Goal: Information Seeking & Learning: Find specific fact

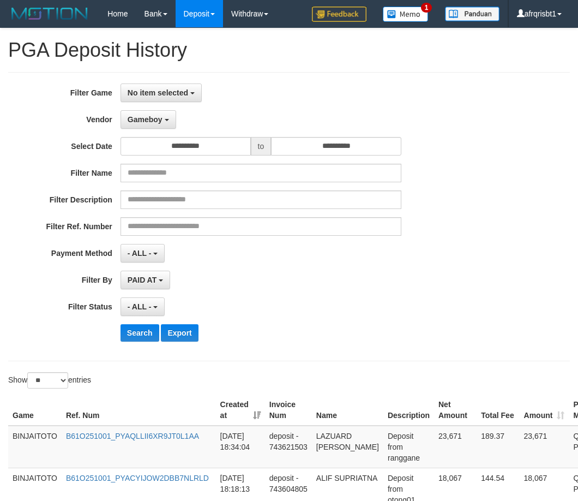
select select "**********"
select select "*"
select select "**"
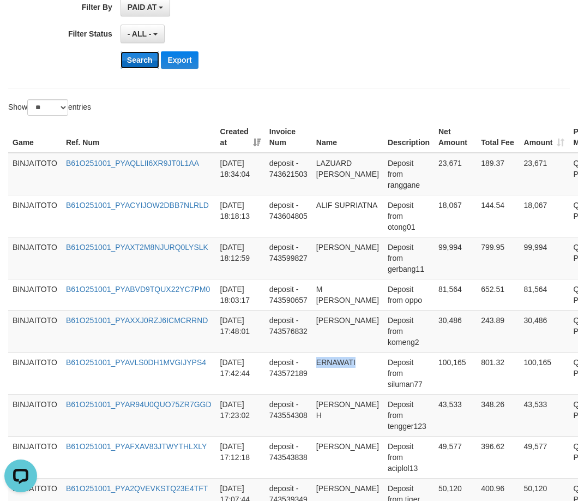
click at [141, 60] on button "Search" at bounding box center [140, 59] width 39 height 17
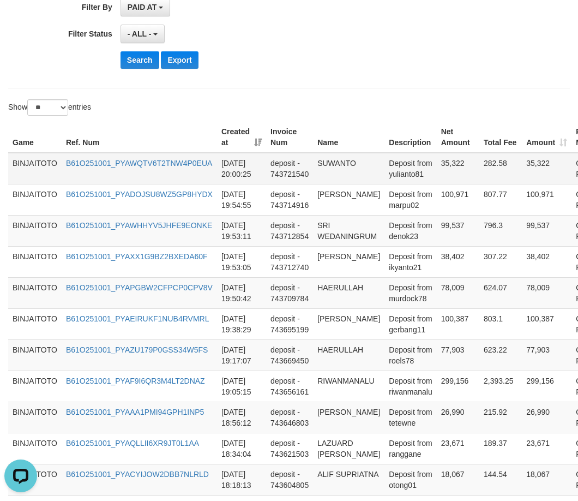
click at [329, 168] on td "SUWANTO" at bounding box center [348, 169] width 71 height 32
copy td "SUWANTO"
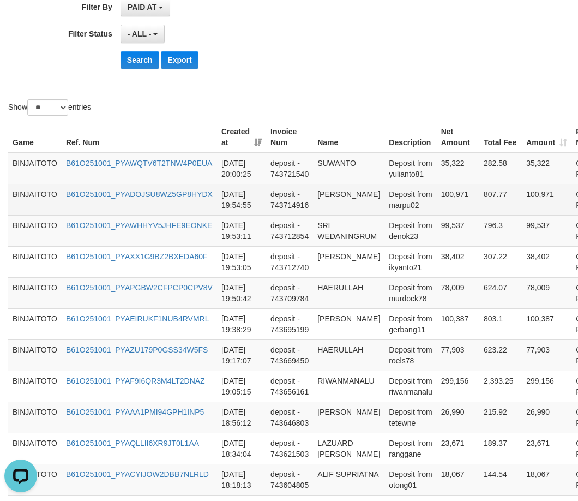
click at [326, 195] on td "[PERSON_NAME]" at bounding box center [348, 199] width 71 height 31
drag, startPoint x: 326, startPoint y: 195, endPoint x: 334, endPoint y: 202, distance: 10.8
click at [334, 202] on td "[PERSON_NAME]" at bounding box center [348, 199] width 71 height 31
copy td "[PERSON_NAME]"
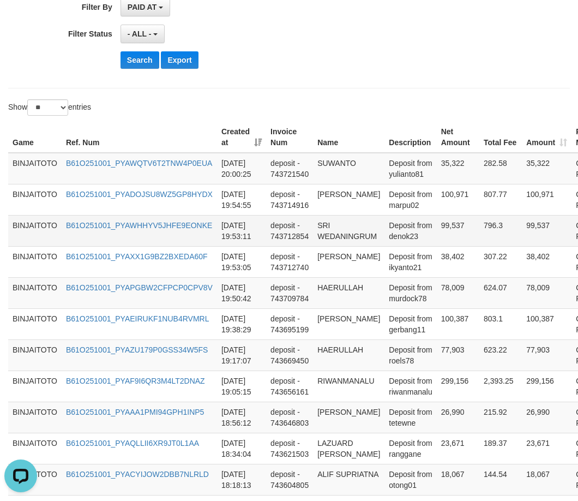
click at [323, 228] on td "SRI WEDANINGRUM" at bounding box center [348, 230] width 71 height 31
drag, startPoint x: 323, startPoint y: 228, endPoint x: 335, endPoint y: 243, distance: 19.0
click at [335, 243] on td "SRI WEDANINGRUM" at bounding box center [348, 230] width 71 height 31
copy td "SRI WEDANINGRUM"
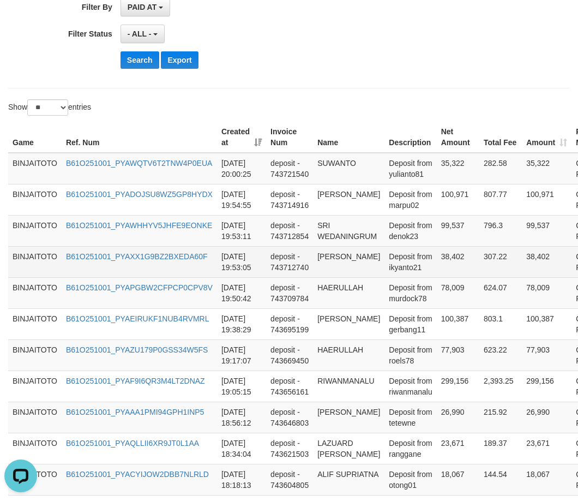
click at [327, 259] on td "[PERSON_NAME]" at bounding box center [348, 261] width 71 height 31
drag, startPoint x: 327, startPoint y: 259, endPoint x: 336, endPoint y: 265, distance: 10.9
click at [336, 265] on td "[PERSON_NAME]" at bounding box center [348, 261] width 71 height 31
copy td "[PERSON_NAME]"
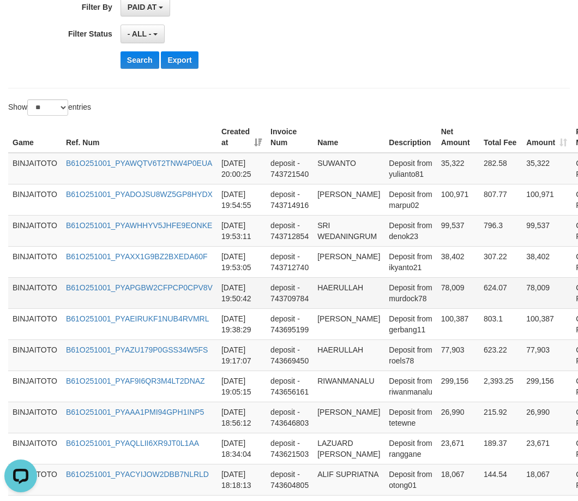
click at [333, 286] on td "HAERULLAH" at bounding box center [348, 292] width 71 height 31
copy td "HAERULLAH"
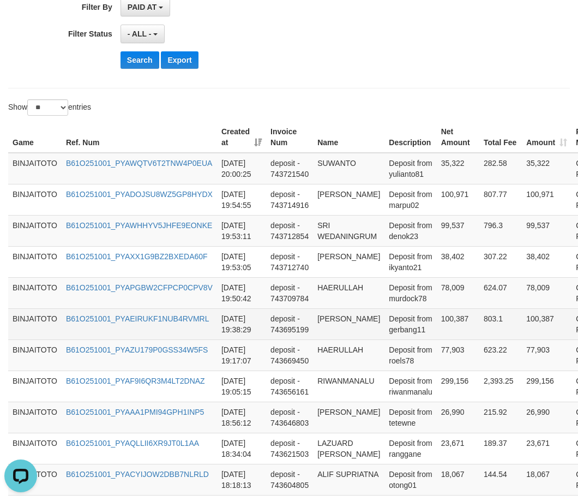
click at [325, 321] on td "[PERSON_NAME]" at bounding box center [348, 323] width 71 height 31
click at [338, 329] on td "[PERSON_NAME]" at bounding box center [348, 323] width 71 height 31
copy td "[PERSON_NAME]"
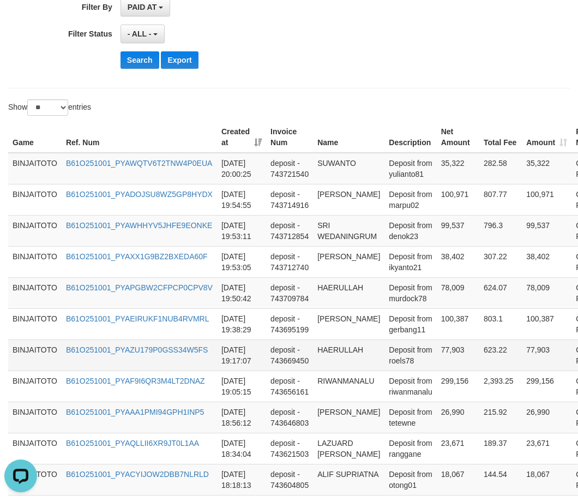
click at [337, 344] on td "HAERULLAH" at bounding box center [348, 354] width 71 height 31
copy td "HAERULLAH"
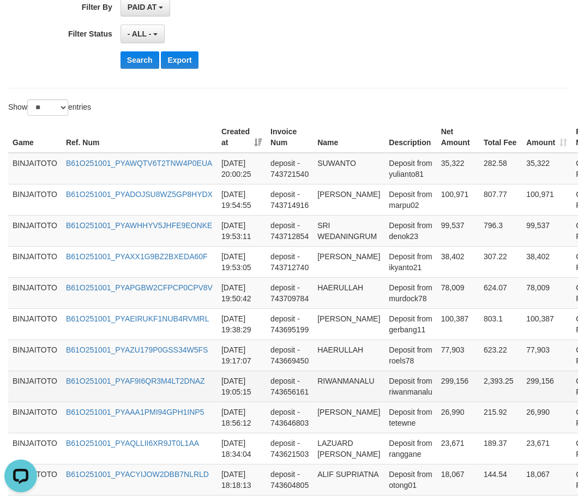
click at [328, 376] on td "RIWANMANALU" at bounding box center [348, 385] width 71 height 31
copy td "RIWANMANALU"
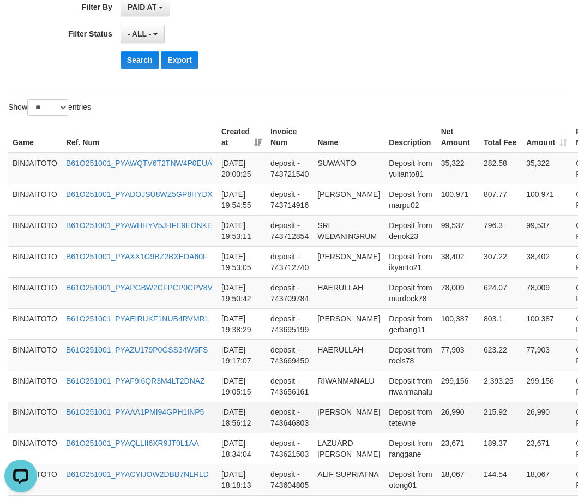
click at [332, 415] on td "[PERSON_NAME]" at bounding box center [348, 417] width 71 height 31
click at [330, 416] on td "[PERSON_NAME]" at bounding box center [348, 417] width 71 height 31
click at [355, 416] on td "[PERSON_NAME]" at bounding box center [348, 417] width 71 height 31
copy td "[PERSON_NAME]"
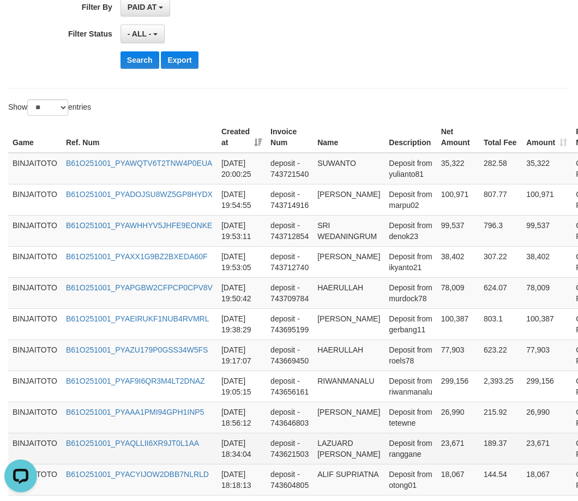
click at [327, 448] on td "LAZUARD [PERSON_NAME]" at bounding box center [348, 448] width 71 height 31
drag, startPoint x: 327, startPoint y: 448, endPoint x: 337, endPoint y: 442, distance: 11.8
click at [337, 442] on td "LAZUARD [PERSON_NAME]" at bounding box center [348, 448] width 71 height 31
click at [337, 444] on td "LAZUARD [PERSON_NAME]" at bounding box center [348, 448] width 71 height 31
drag, startPoint x: 337, startPoint y: 444, endPoint x: 344, endPoint y: 461, distance: 19.1
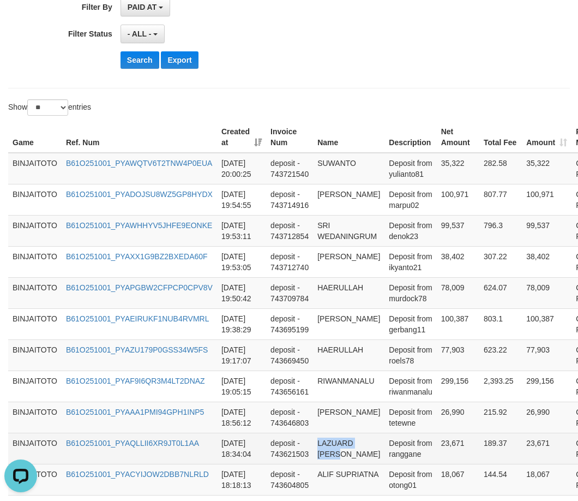
click at [344, 461] on td "LAZUARD [PERSON_NAME]" at bounding box center [348, 448] width 71 height 31
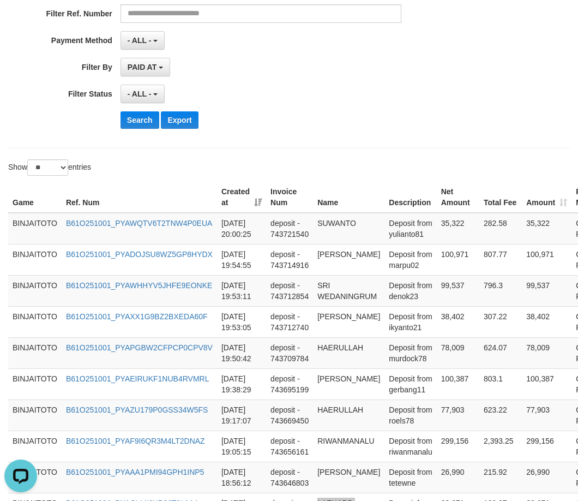
scroll to position [109, 0]
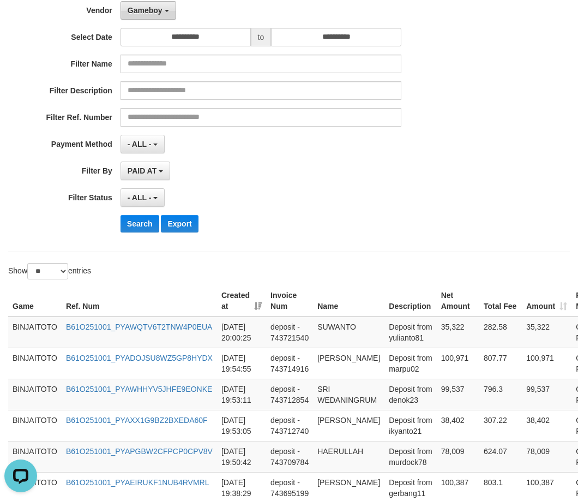
click at [166, 13] on button "Gameboy" at bounding box center [149, 10] width 56 height 19
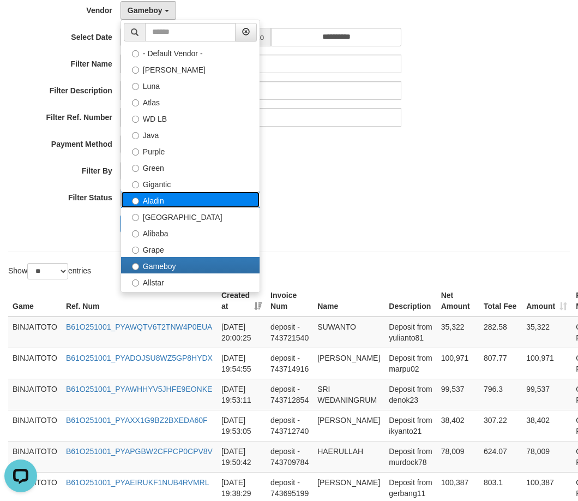
click at [157, 200] on label "Aladin" at bounding box center [190, 199] width 139 height 16
select select "**********"
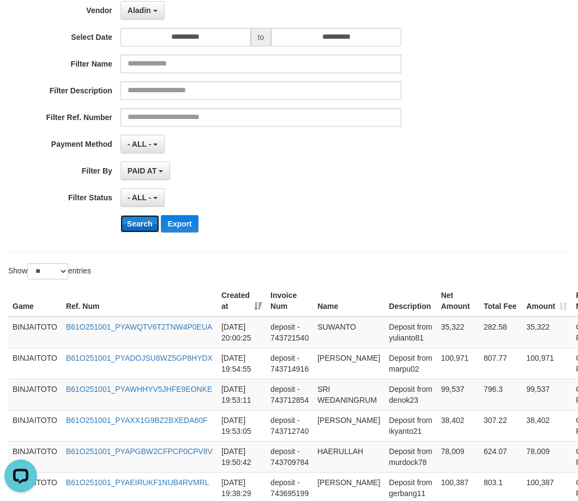
click at [138, 226] on button "Search" at bounding box center [140, 223] width 39 height 17
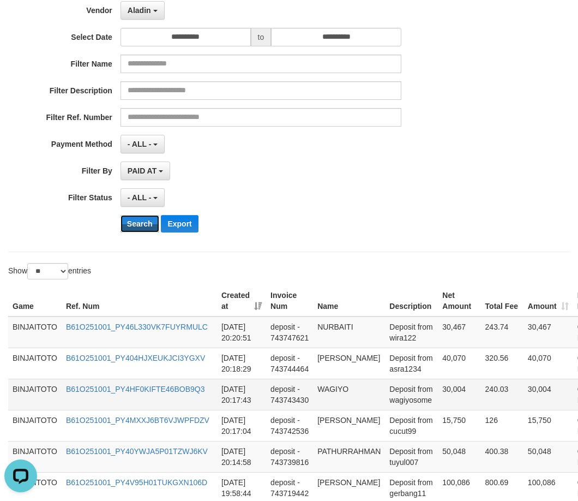
scroll to position [218, 0]
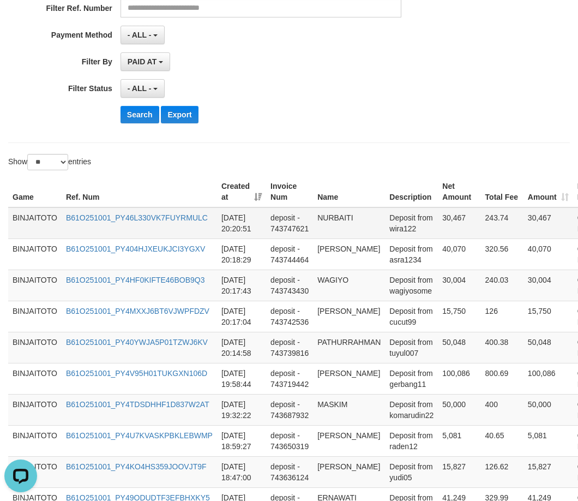
click at [338, 215] on td "NURBAITI" at bounding box center [349, 223] width 72 height 32
copy td "NURBAITI"
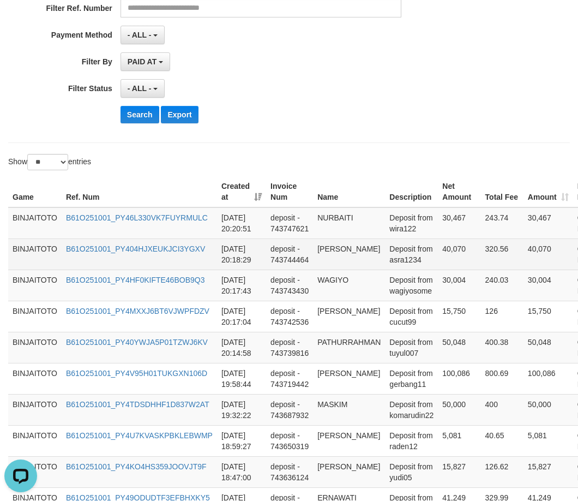
click at [327, 249] on td "[PERSON_NAME]" at bounding box center [349, 253] width 72 height 31
drag, startPoint x: 327, startPoint y: 249, endPoint x: 350, endPoint y: 249, distance: 23.5
click at [350, 249] on td "[PERSON_NAME]" at bounding box center [349, 253] width 72 height 31
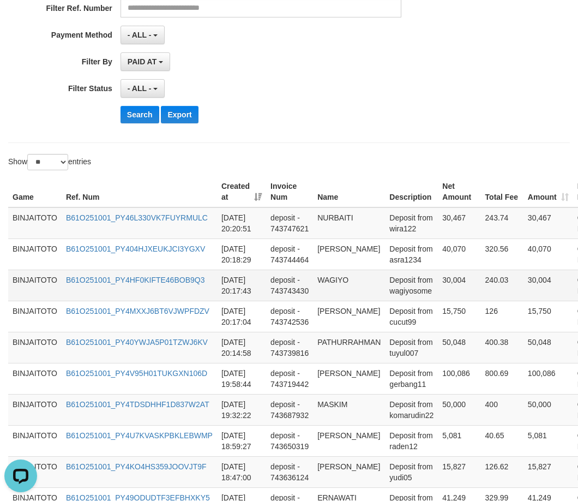
click at [332, 273] on td "WAGIYO" at bounding box center [349, 284] width 72 height 31
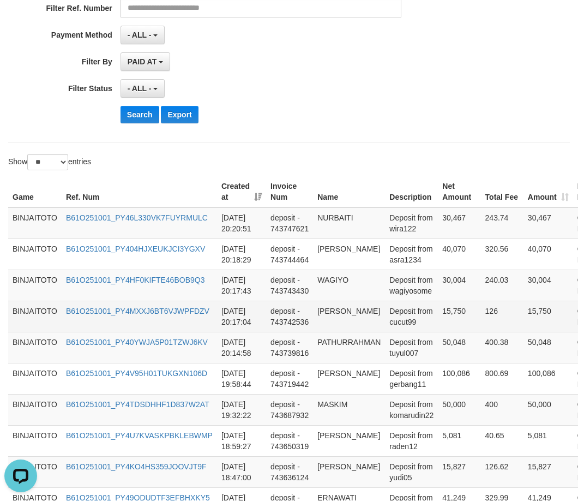
click at [327, 313] on td "[PERSON_NAME]" at bounding box center [349, 316] width 72 height 31
drag, startPoint x: 327, startPoint y: 313, endPoint x: 351, endPoint y: 310, distance: 24.2
click at [351, 310] on td "[PERSON_NAME]" at bounding box center [349, 316] width 72 height 31
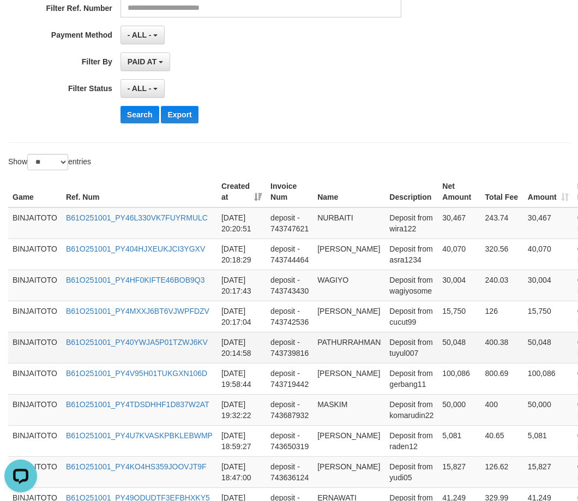
click at [344, 341] on td "PATHURRAHMAN" at bounding box center [349, 347] width 72 height 31
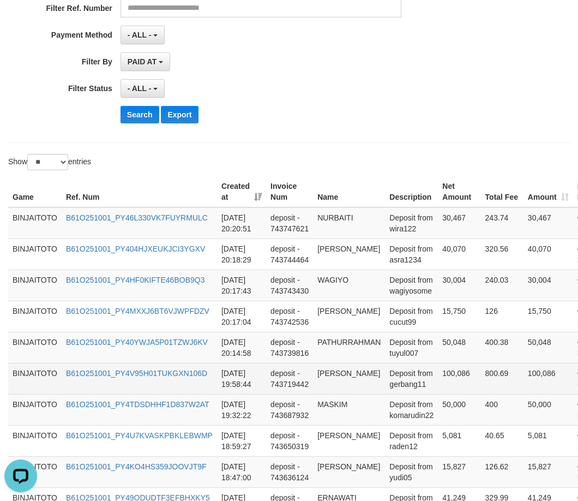
click at [331, 376] on td "[PERSON_NAME]" at bounding box center [349, 378] width 72 height 31
drag, startPoint x: 333, startPoint y: 376, endPoint x: 341, endPoint y: 382, distance: 10.3
click at [341, 382] on td "[PERSON_NAME]" at bounding box center [349, 378] width 72 height 31
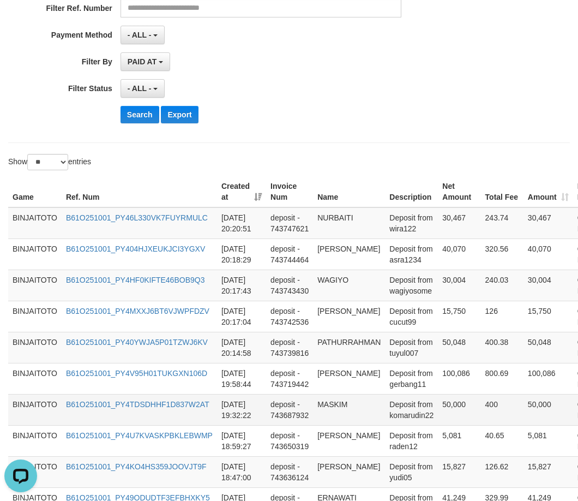
click at [324, 404] on td "MASKIM" at bounding box center [349, 409] width 72 height 31
click at [324, 408] on td "MASKIM" at bounding box center [349, 409] width 72 height 31
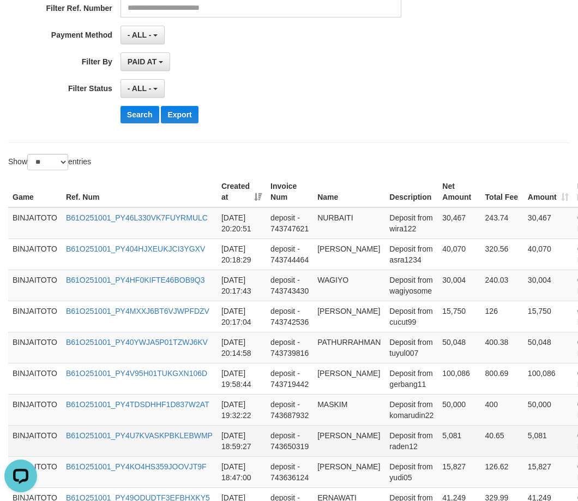
click at [331, 433] on td "[PERSON_NAME]" at bounding box center [349, 440] width 72 height 31
drag, startPoint x: 331, startPoint y: 433, endPoint x: 361, endPoint y: 451, distance: 34.5
click at [361, 451] on td "[PERSON_NAME]" at bounding box center [349, 440] width 72 height 31
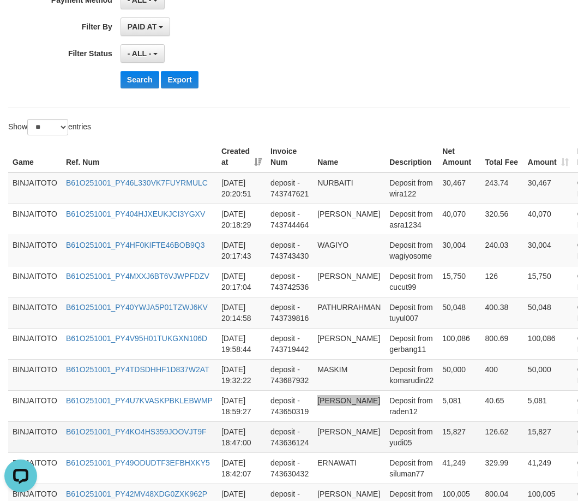
scroll to position [273, 0]
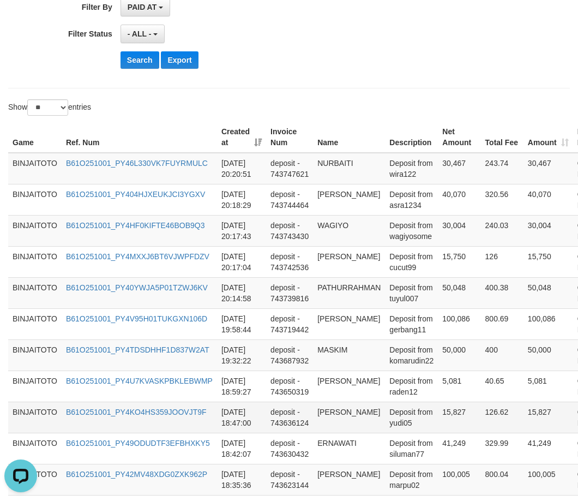
click at [327, 413] on td "[PERSON_NAME]" at bounding box center [349, 417] width 72 height 31
drag, startPoint x: 327, startPoint y: 413, endPoint x: 343, endPoint y: 412, distance: 15.3
click at [343, 412] on td "[PERSON_NAME]" at bounding box center [349, 417] width 72 height 31
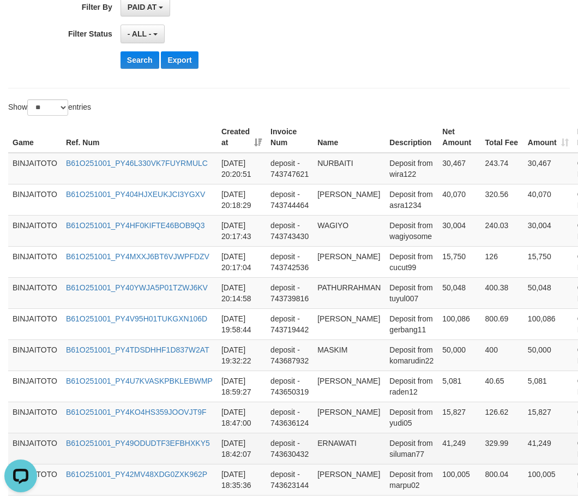
click at [344, 442] on td "ERNAWATI" at bounding box center [349, 448] width 72 height 31
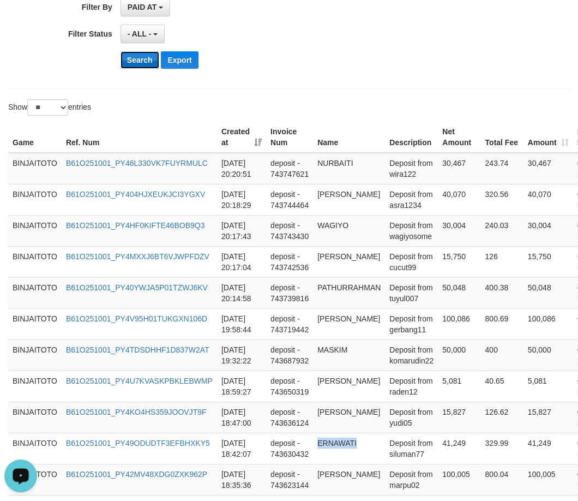
click at [146, 61] on button "Search" at bounding box center [140, 59] width 39 height 17
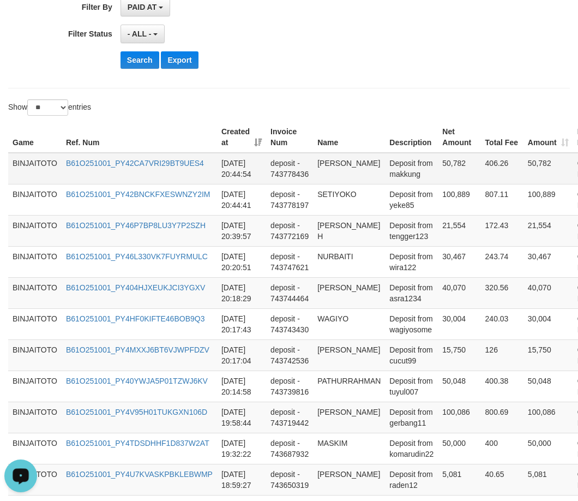
click at [328, 165] on td "[PERSON_NAME]" at bounding box center [349, 169] width 72 height 32
drag, startPoint x: 328, startPoint y: 165, endPoint x: 347, endPoint y: 163, distance: 19.3
click at [347, 163] on td "[PERSON_NAME]" at bounding box center [349, 169] width 72 height 32
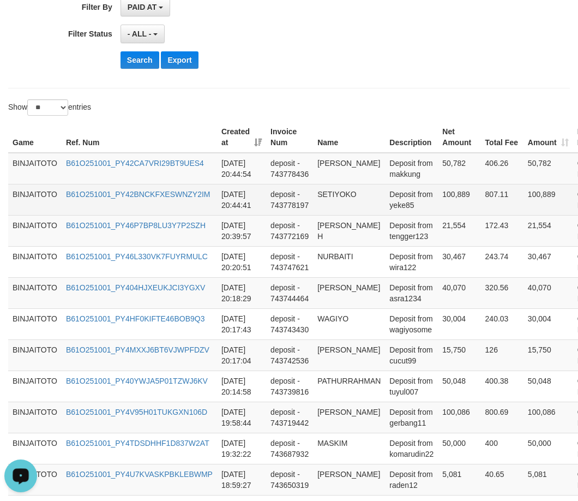
click at [336, 190] on td "SETIYOKO" at bounding box center [349, 199] width 72 height 31
